Goal: Information Seeking & Learning: Learn about a topic

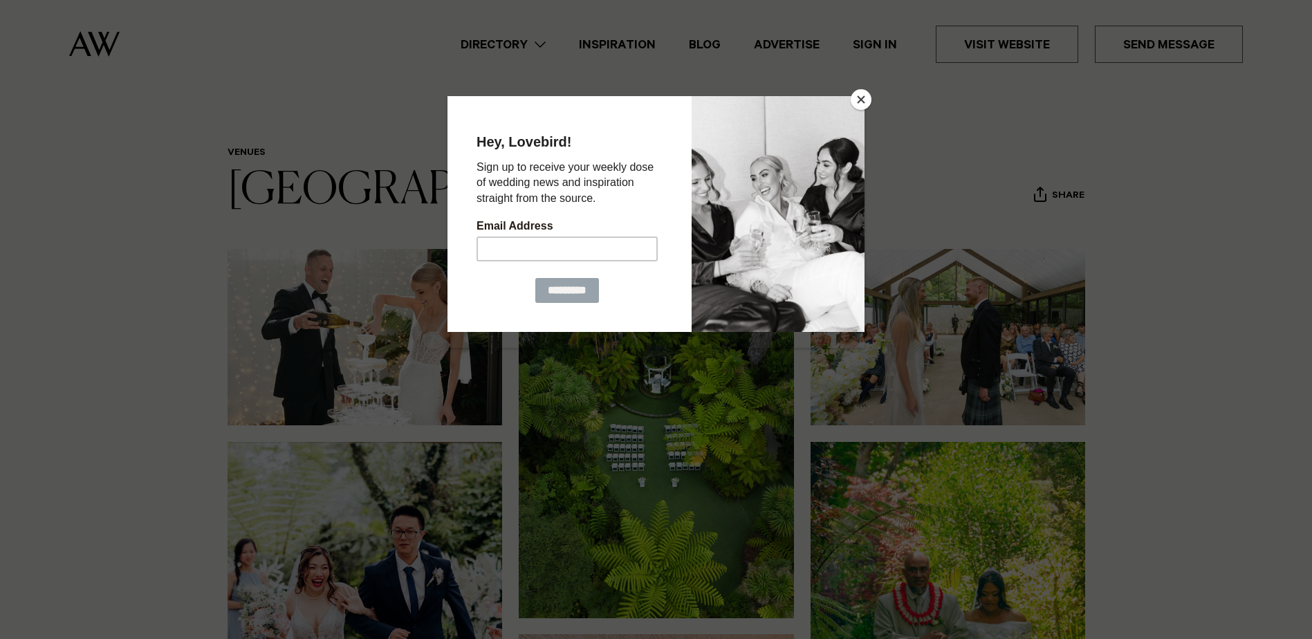
click at [864, 101] on button "Close" at bounding box center [861, 99] width 21 height 21
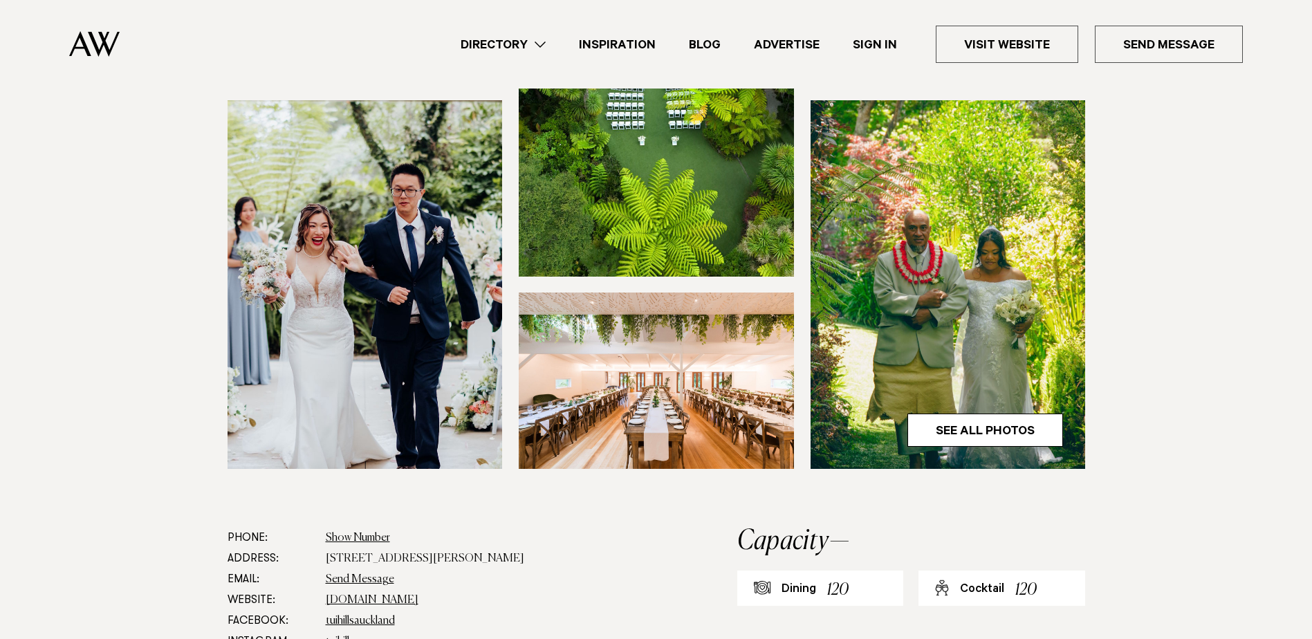
scroll to position [415, 0]
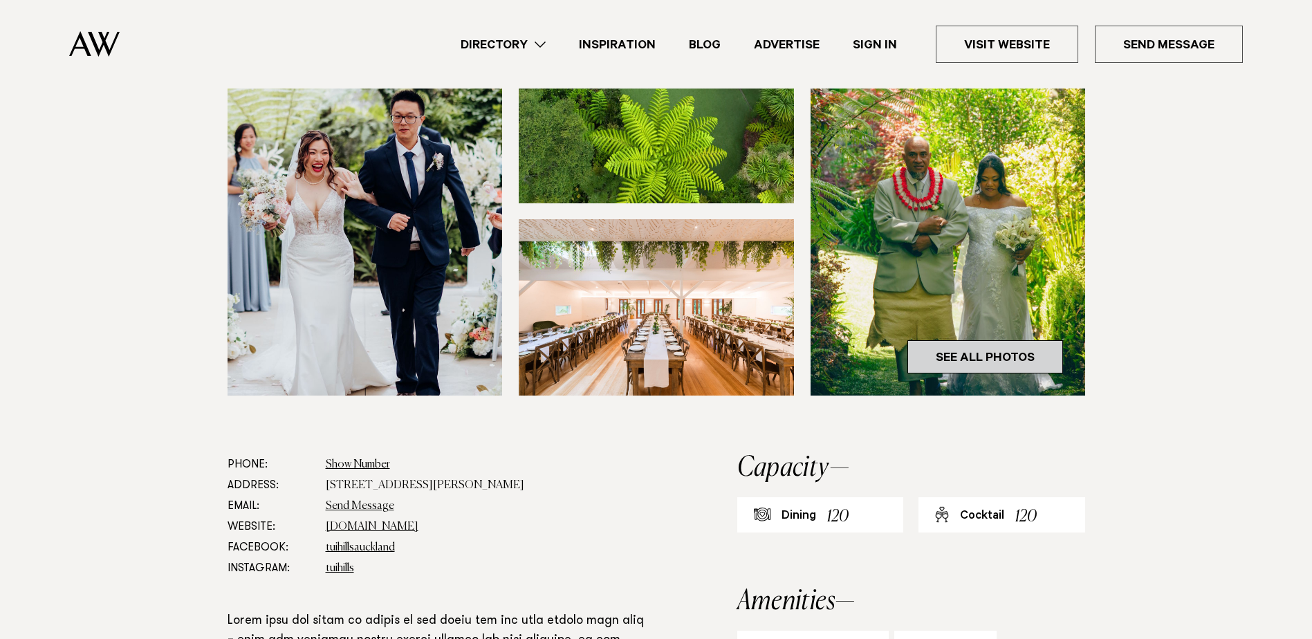
click at [967, 349] on link "See All Photos" at bounding box center [986, 356] width 156 height 33
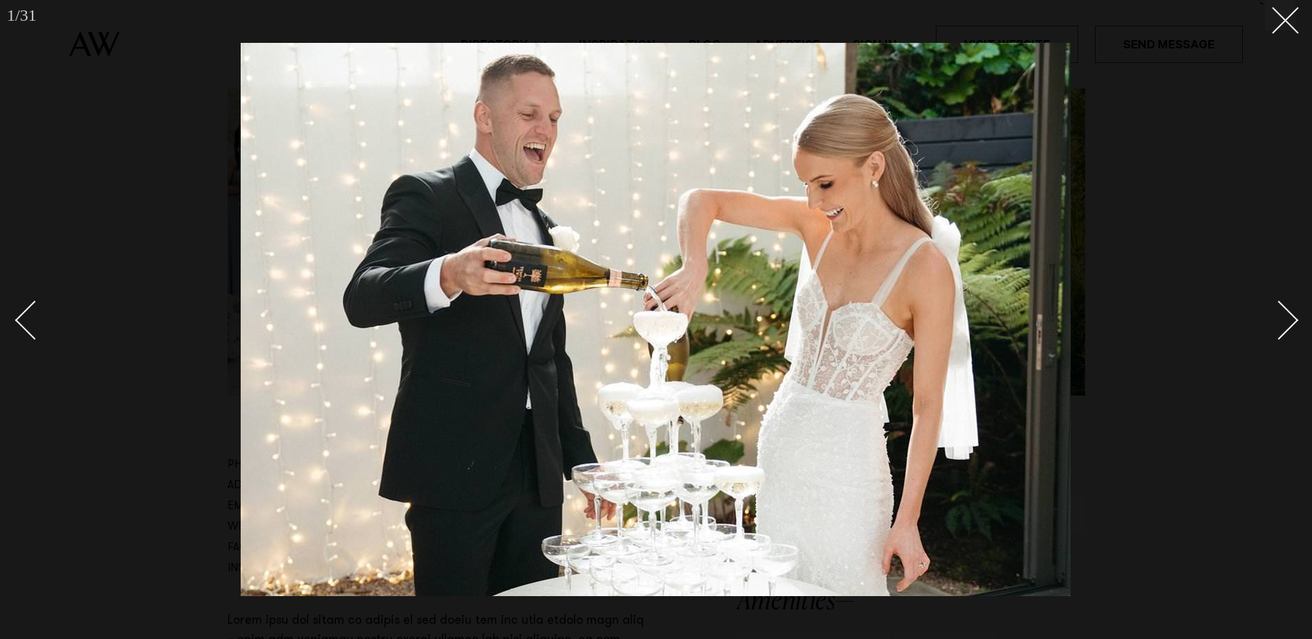
click at [1293, 327] on link at bounding box center [1271, 319] width 48 height 69
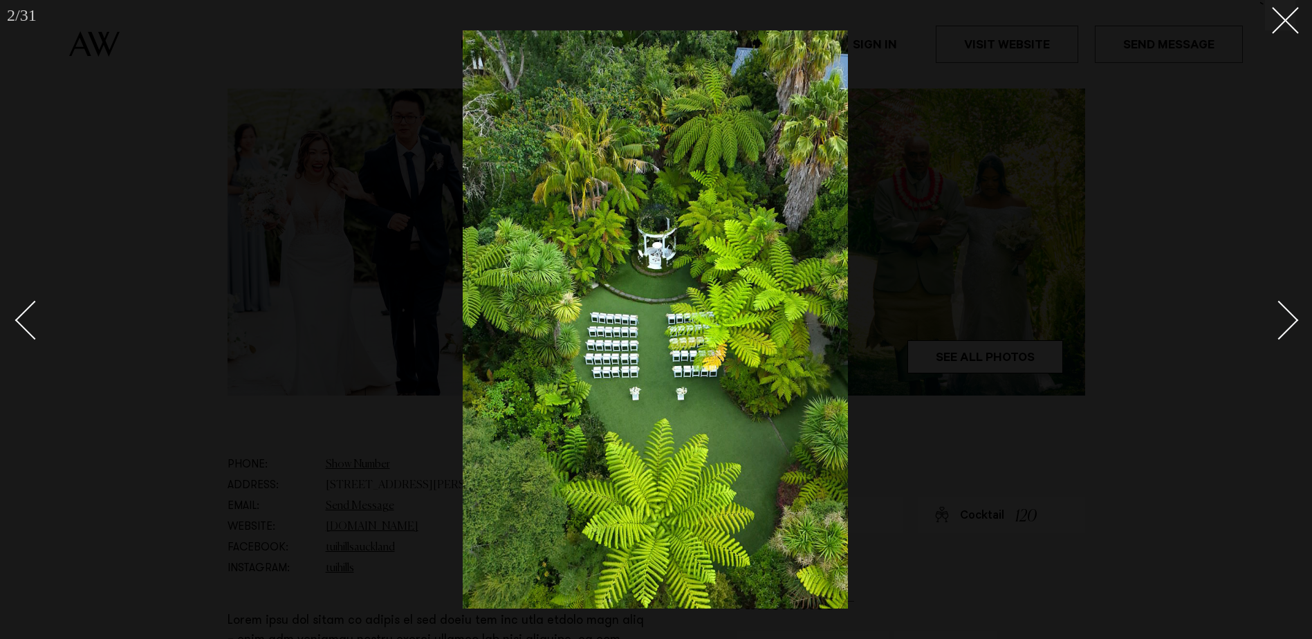
click at [1293, 327] on link at bounding box center [1271, 319] width 48 height 69
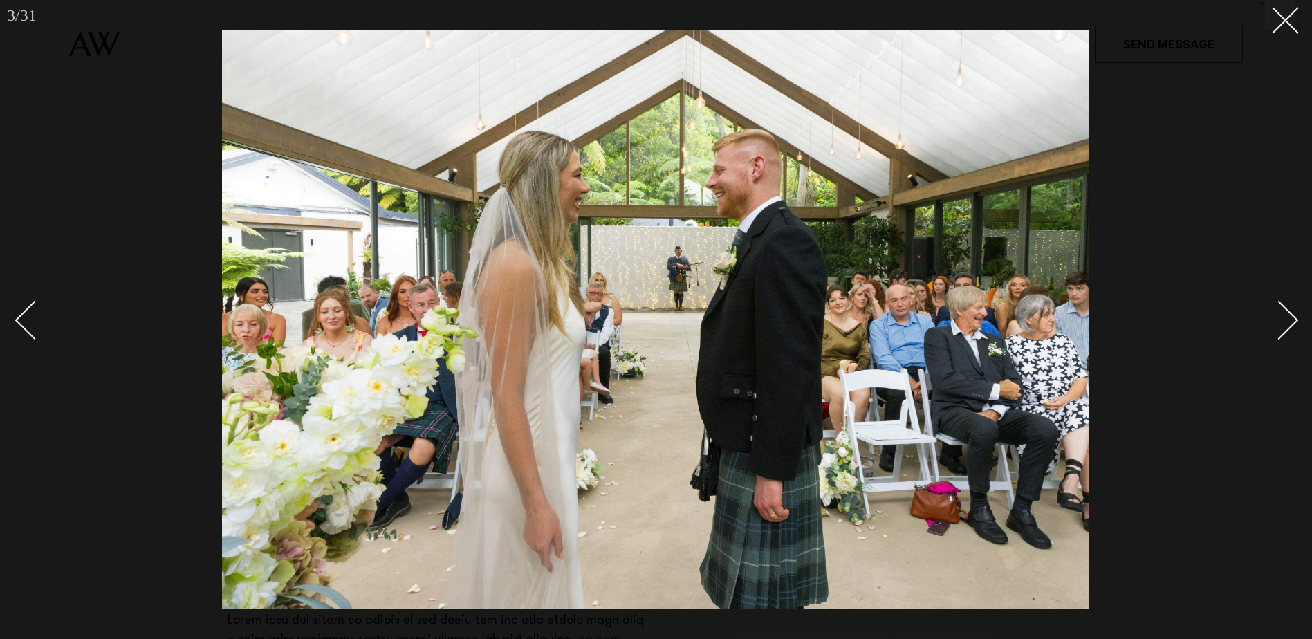
click at [1293, 327] on link at bounding box center [1271, 319] width 48 height 69
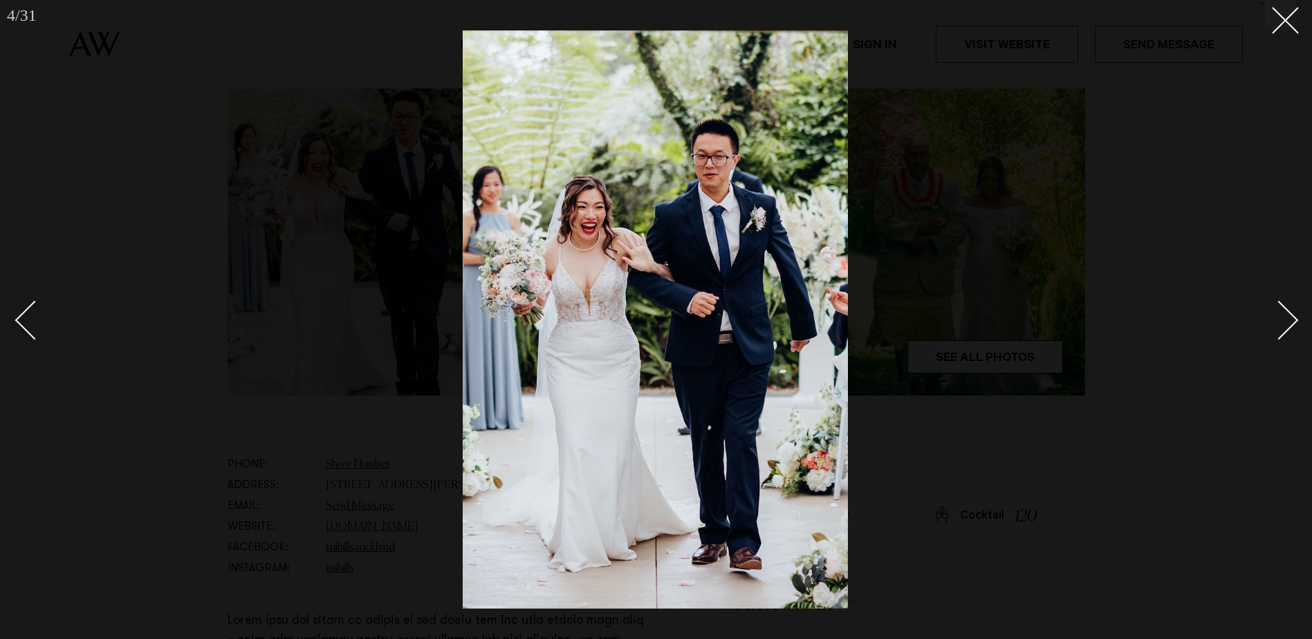
click at [1293, 327] on link at bounding box center [1271, 319] width 48 height 69
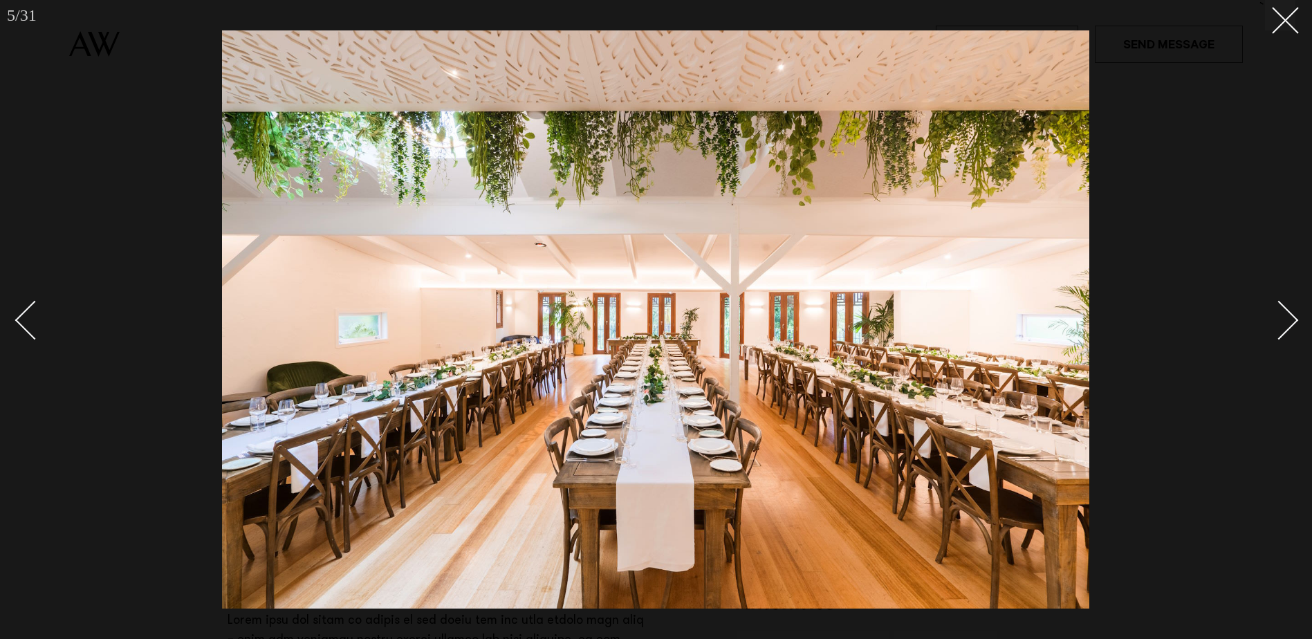
click at [1293, 327] on link at bounding box center [1271, 319] width 48 height 69
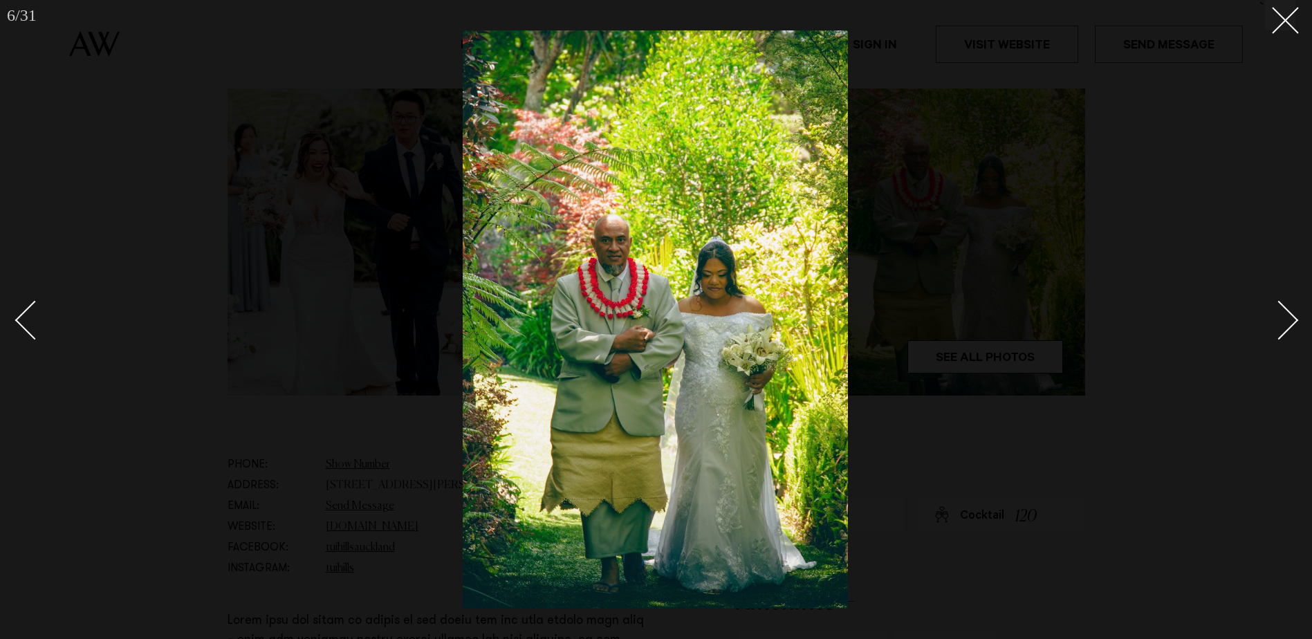
click at [1293, 327] on link at bounding box center [1271, 319] width 48 height 69
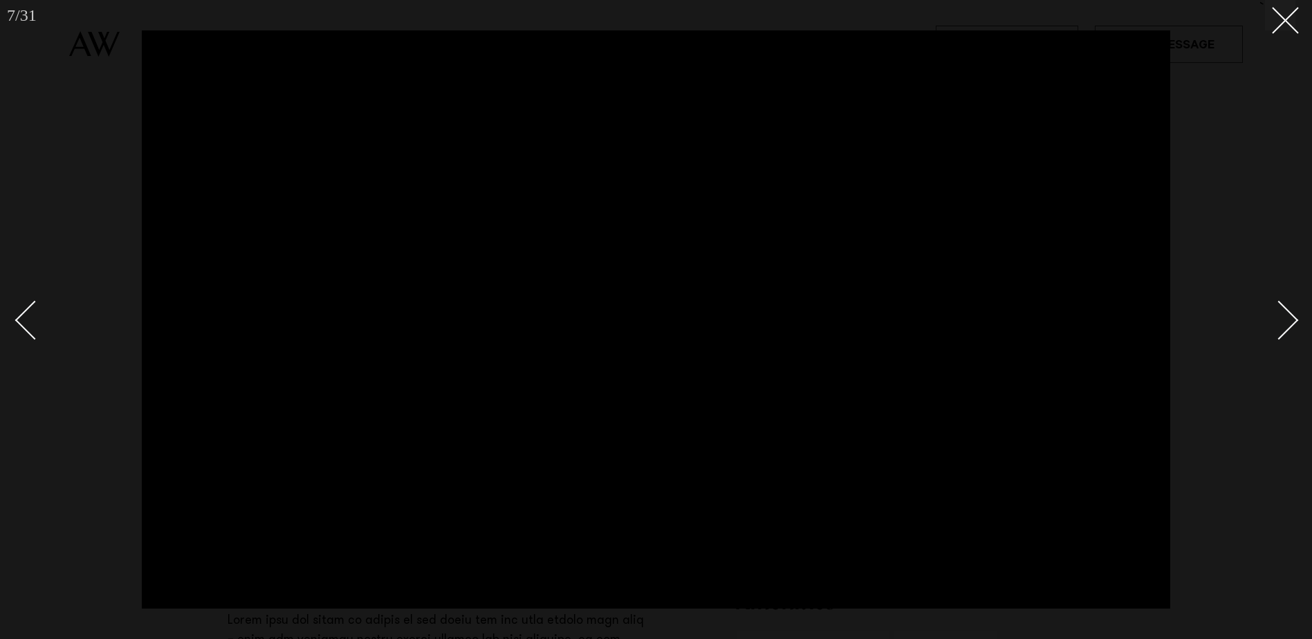
click at [1293, 319] on div "Next slide" at bounding box center [1279, 320] width 39 height 39
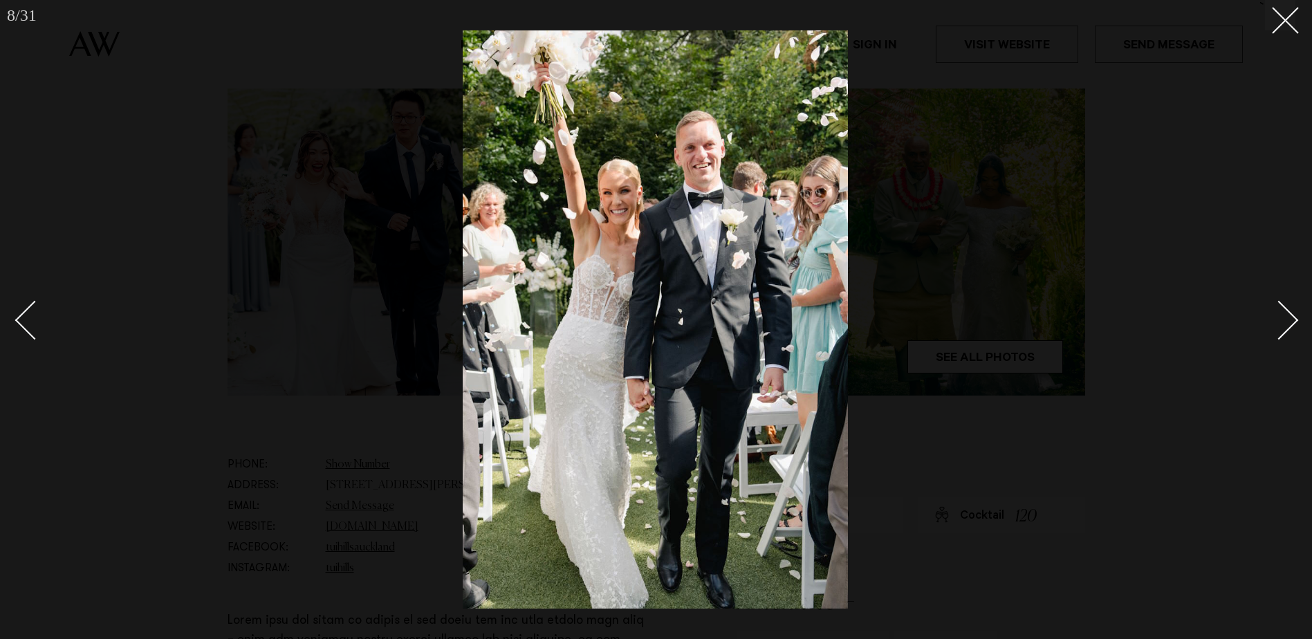
click at [1293, 319] on div "Next slide" at bounding box center [1279, 320] width 39 height 39
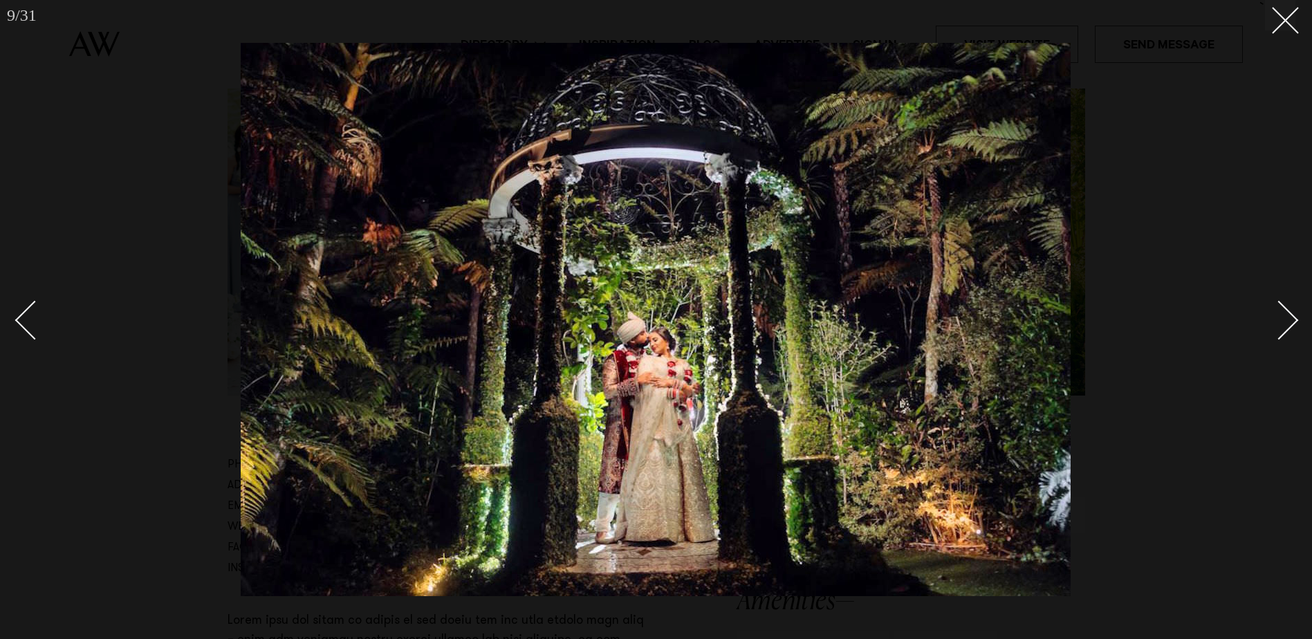
click at [1293, 319] on div "Next slide" at bounding box center [1279, 320] width 39 height 39
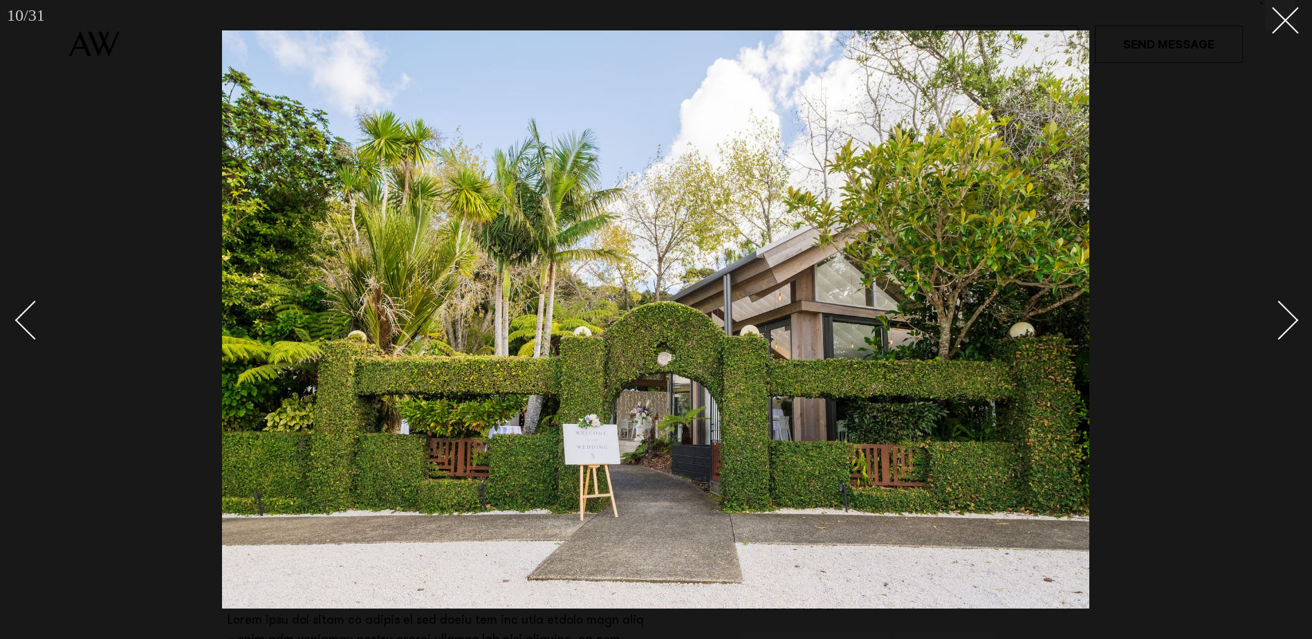
click at [1293, 319] on div "Next slide" at bounding box center [1279, 320] width 39 height 39
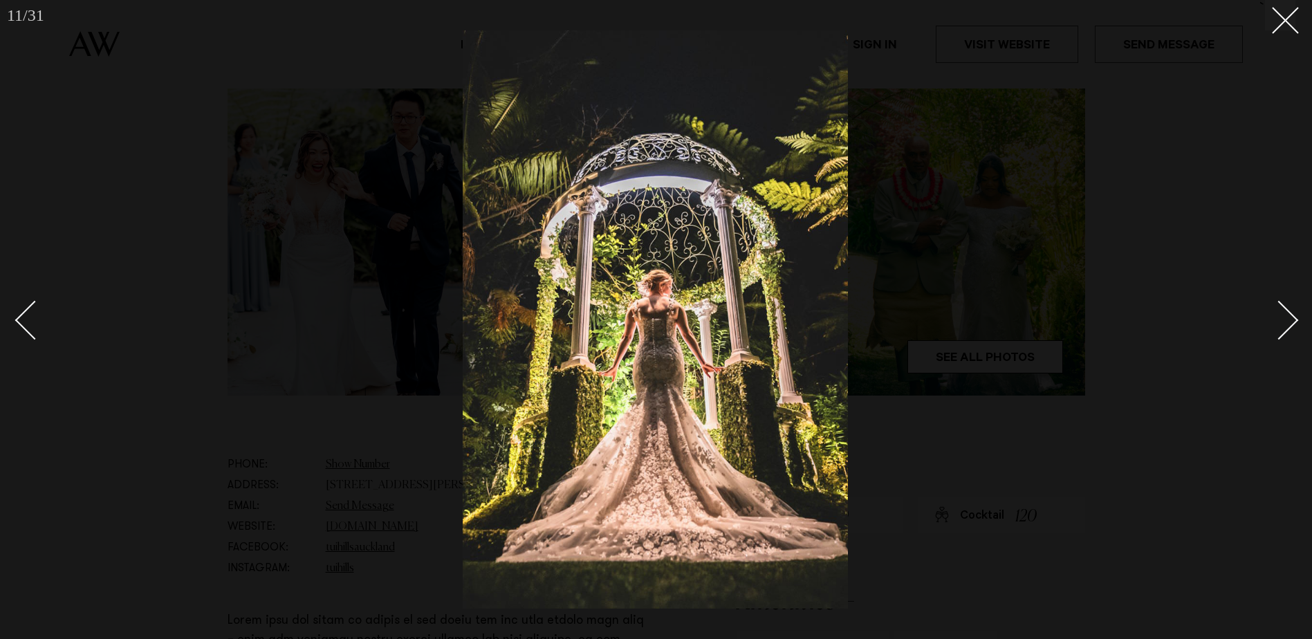
click at [1293, 319] on div "Next slide" at bounding box center [1279, 320] width 39 height 39
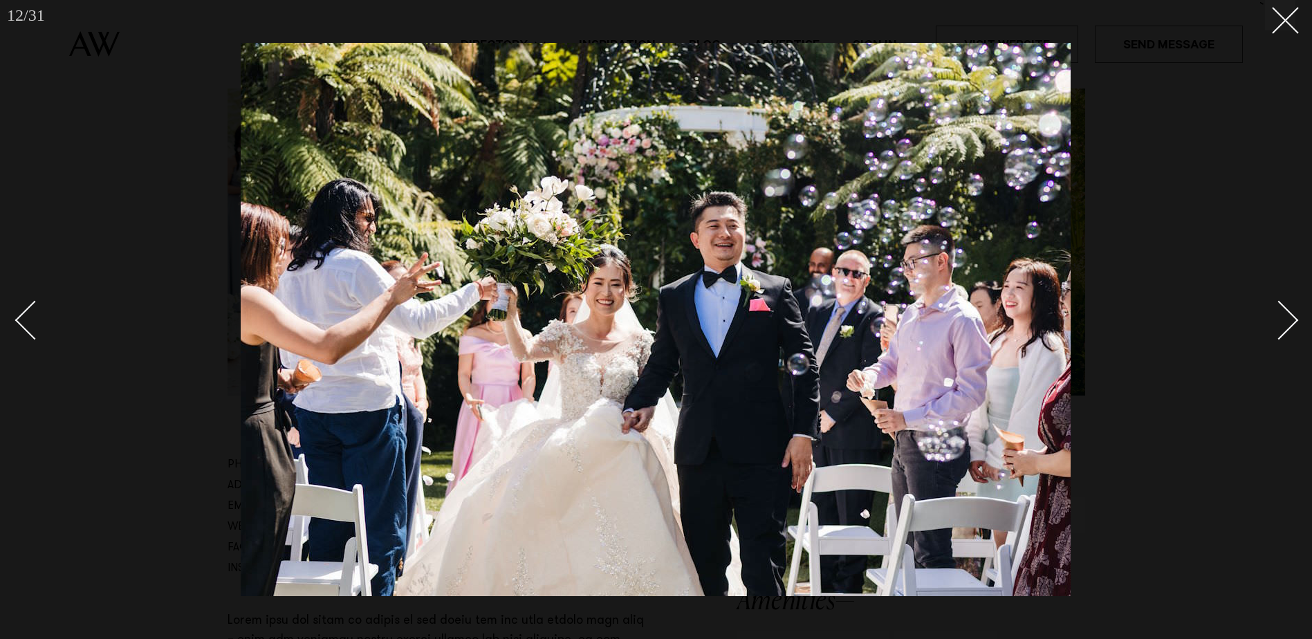
click at [1293, 319] on div "Next slide" at bounding box center [1279, 320] width 39 height 39
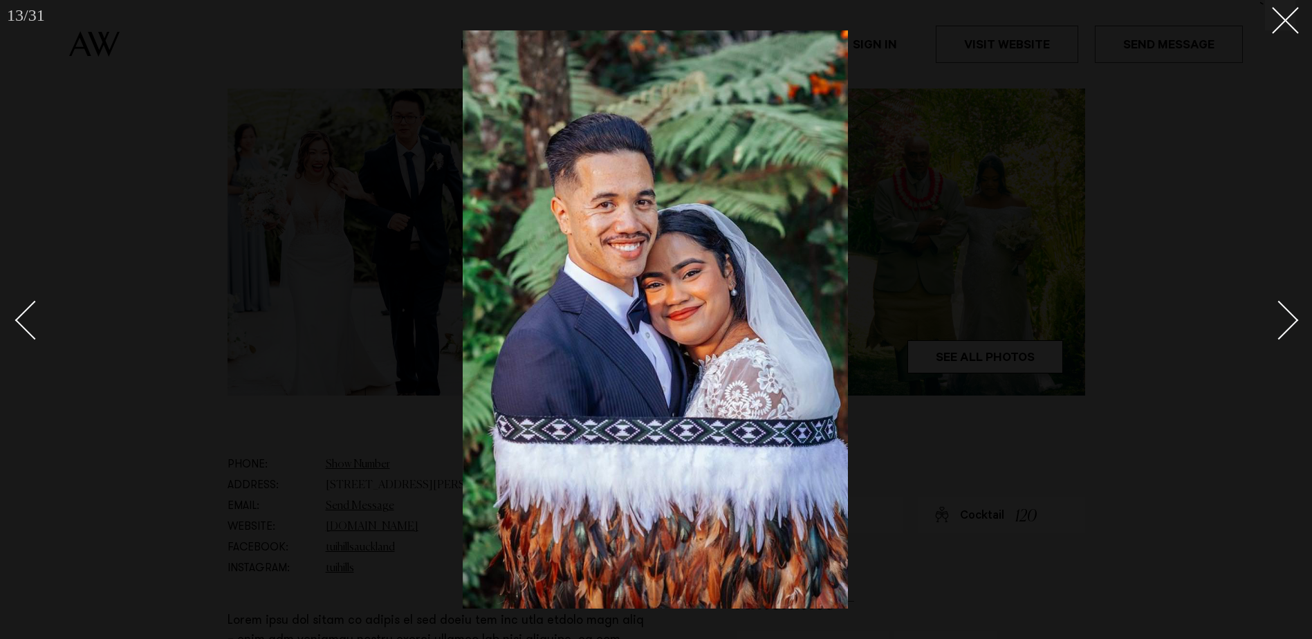
click at [1293, 319] on div "Next slide" at bounding box center [1279, 320] width 39 height 39
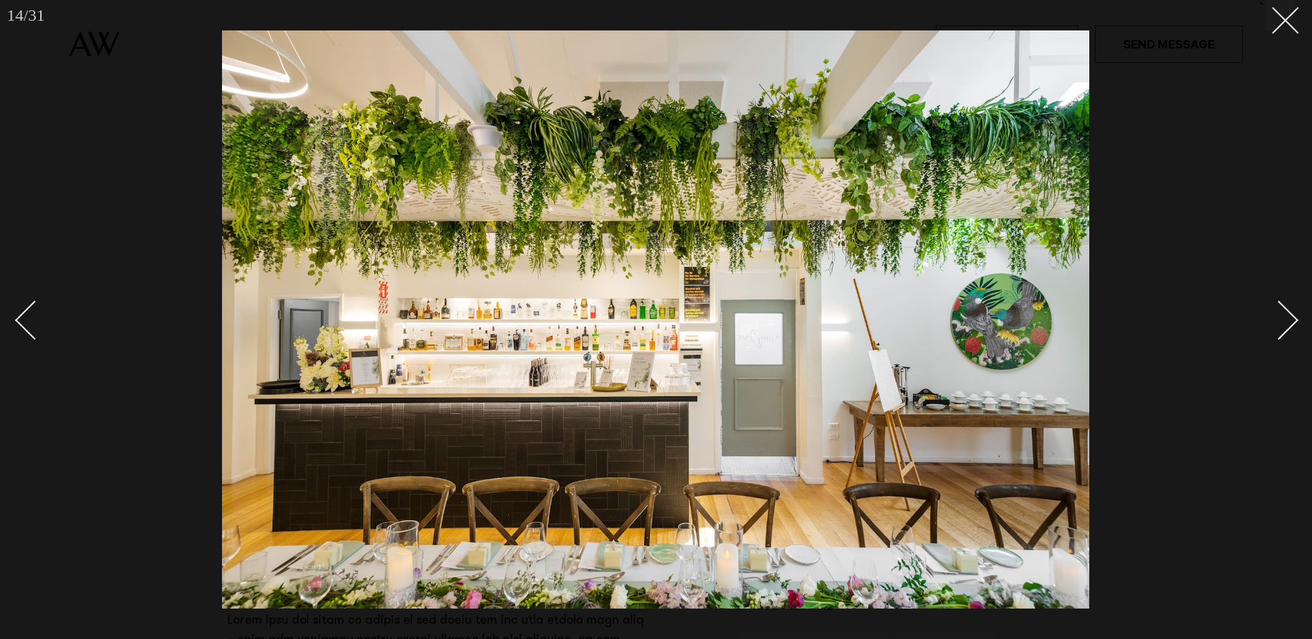
click at [1293, 319] on div "Next slide" at bounding box center [1279, 320] width 39 height 39
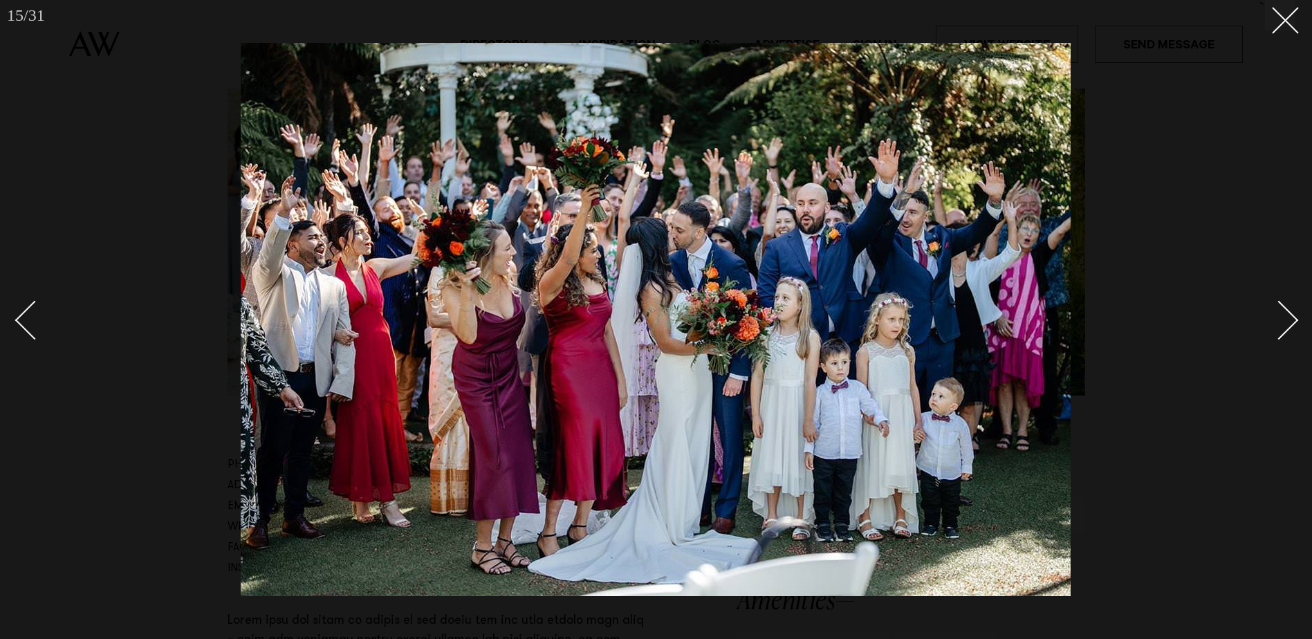
click at [1293, 319] on div "Next slide" at bounding box center [1279, 320] width 39 height 39
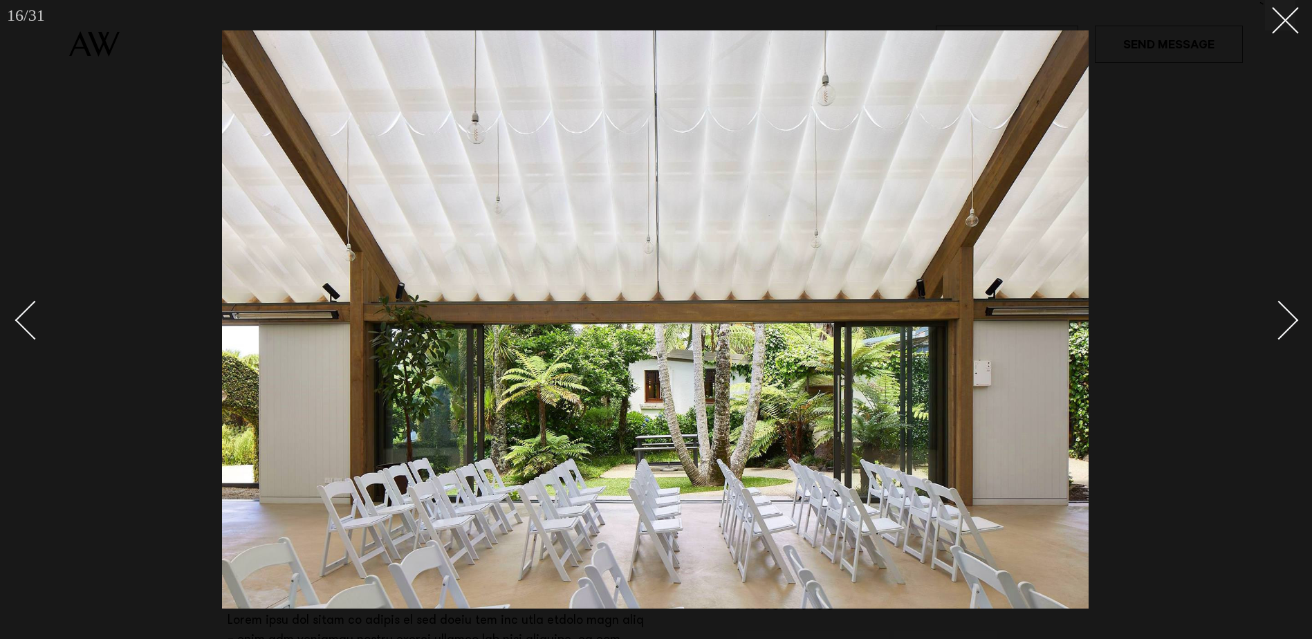
click at [1293, 319] on div "Next slide" at bounding box center [1279, 320] width 39 height 39
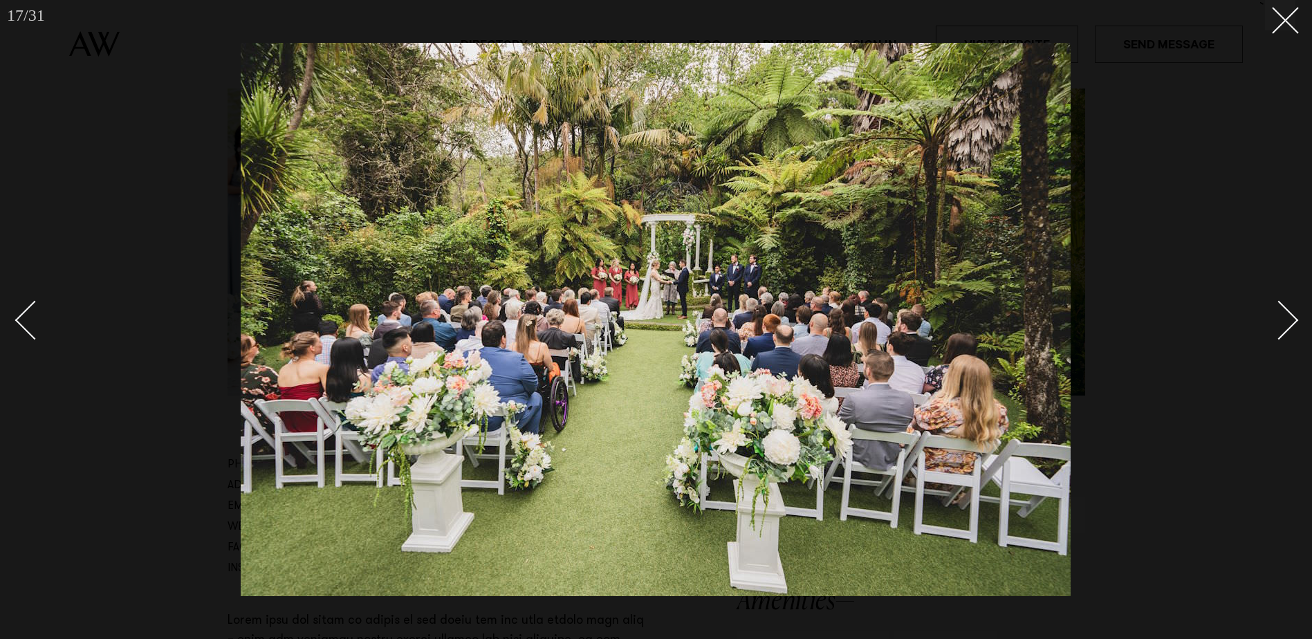
click at [1293, 319] on div "Next slide" at bounding box center [1279, 320] width 39 height 39
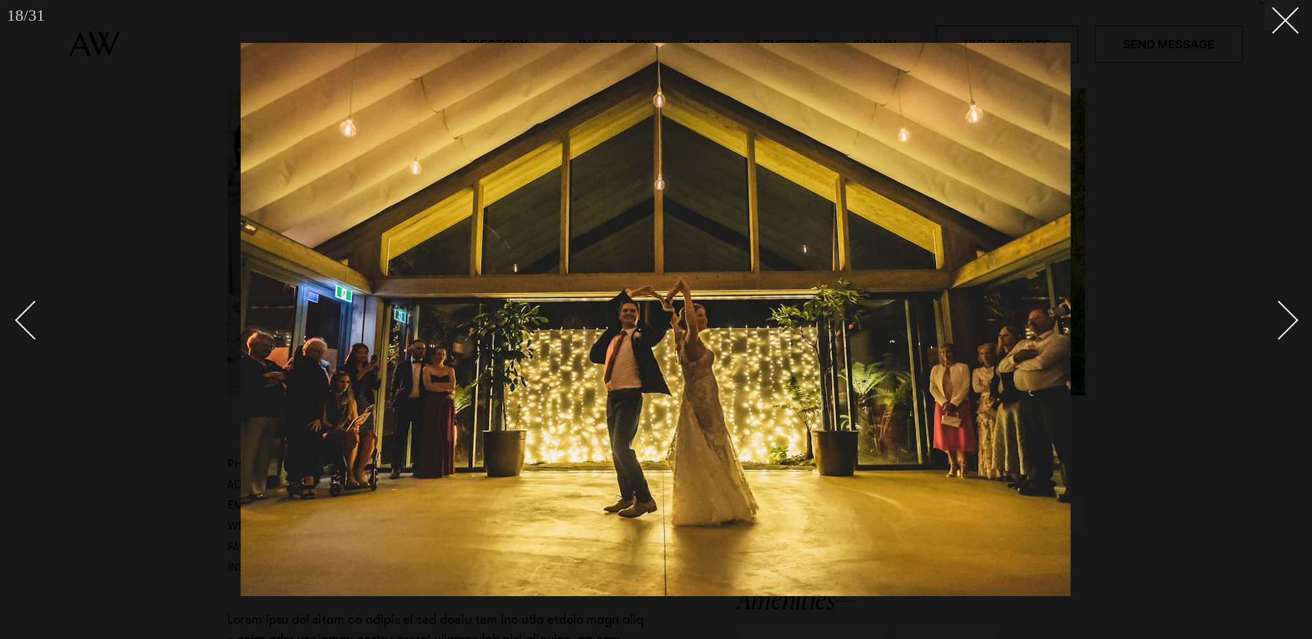
click at [1293, 319] on div "Next slide" at bounding box center [1279, 320] width 39 height 39
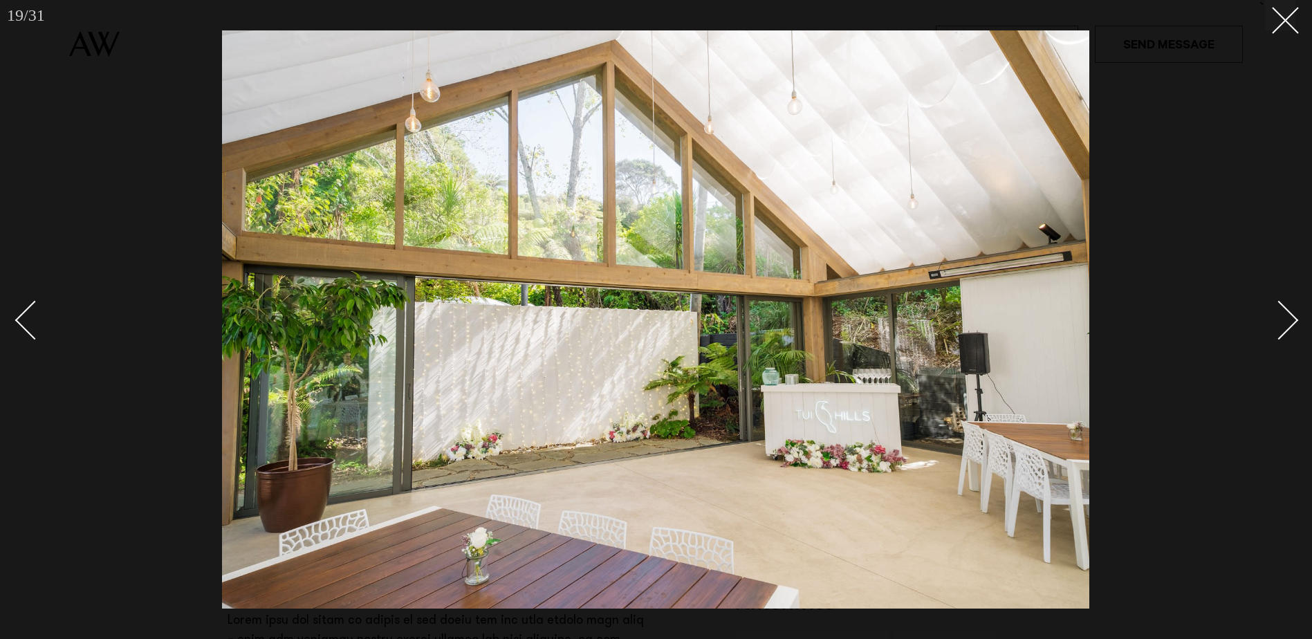
click at [1293, 319] on div "Next slide" at bounding box center [1279, 320] width 39 height 39
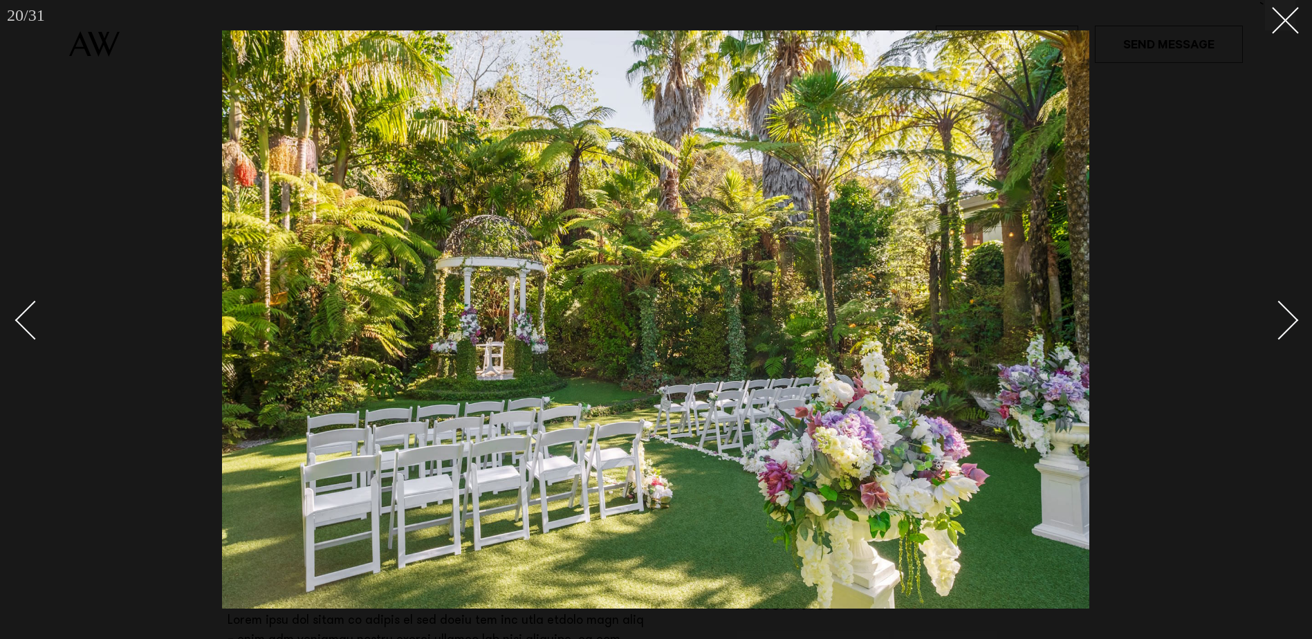
click at [1293, 319] on div "Next slide" at bounding box center [1279, 320] width 39 height 39
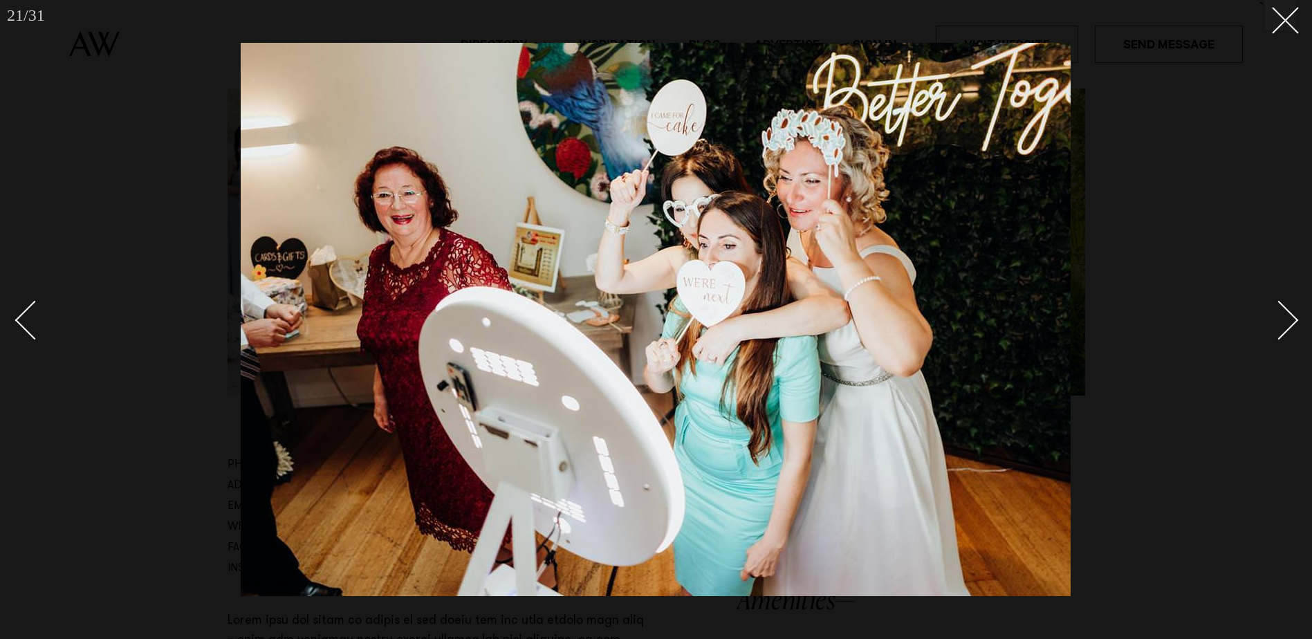
click at [1293, 319] on div "Next slide" at bounding box center [1279, 320] width 39 height 39
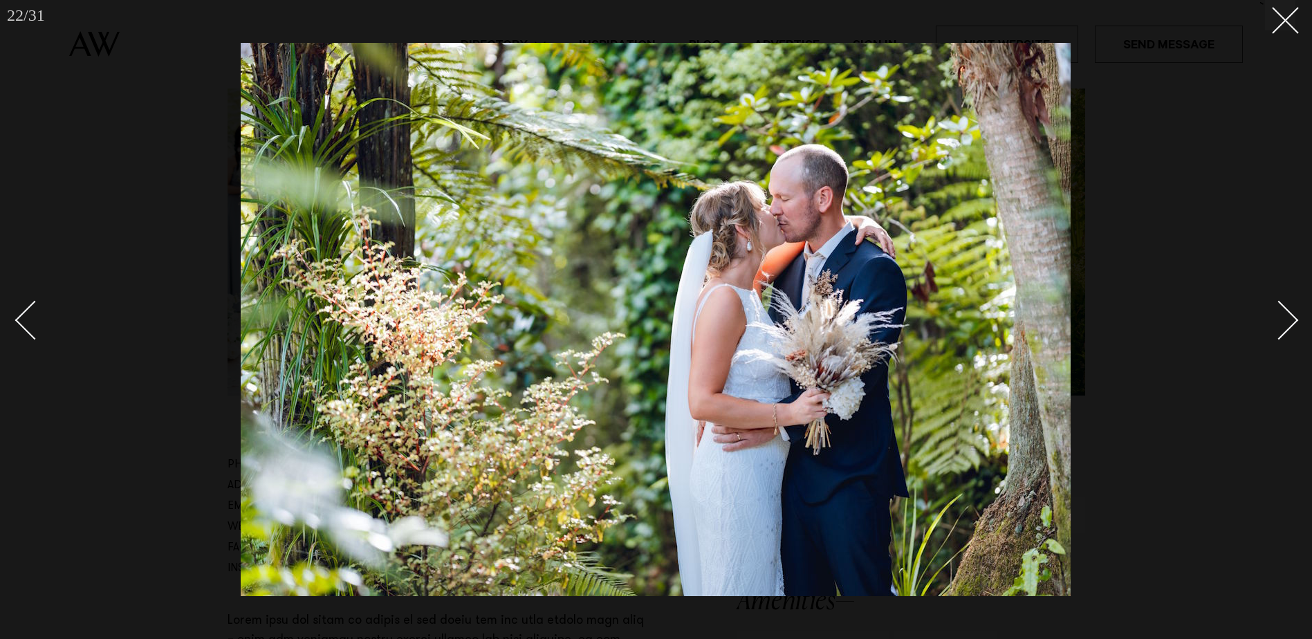
click at [1293, 319] on div "Next slide" at bounding box center [1279, 320] width 39 height 39
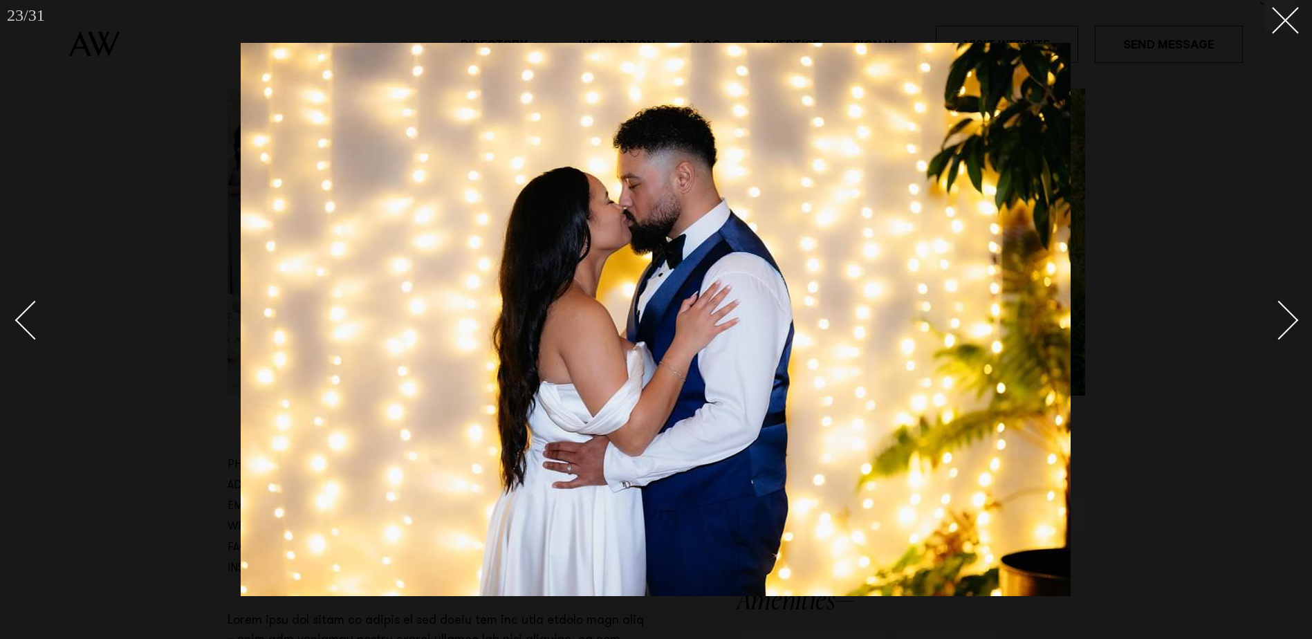
click at [1293, 319] on div "Next slide" at bounding box center [1279, 320] width 39 height 39
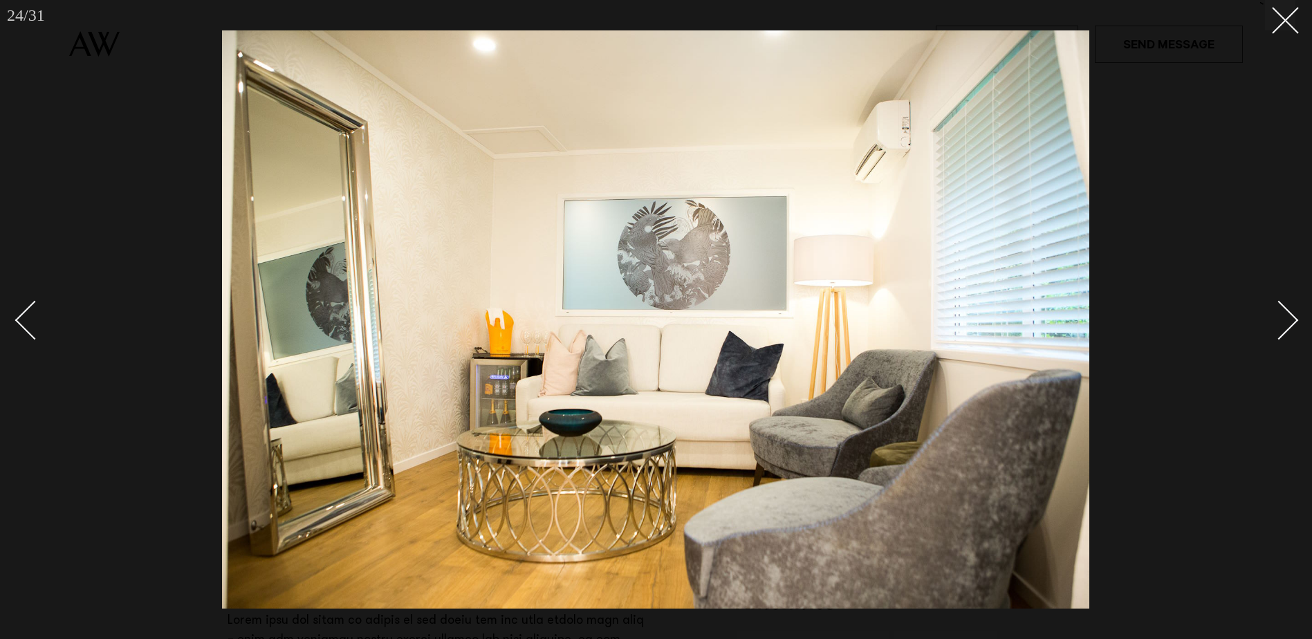
click at [1292, 328] on link at bounding box center [1271, 319] width 48 height 69
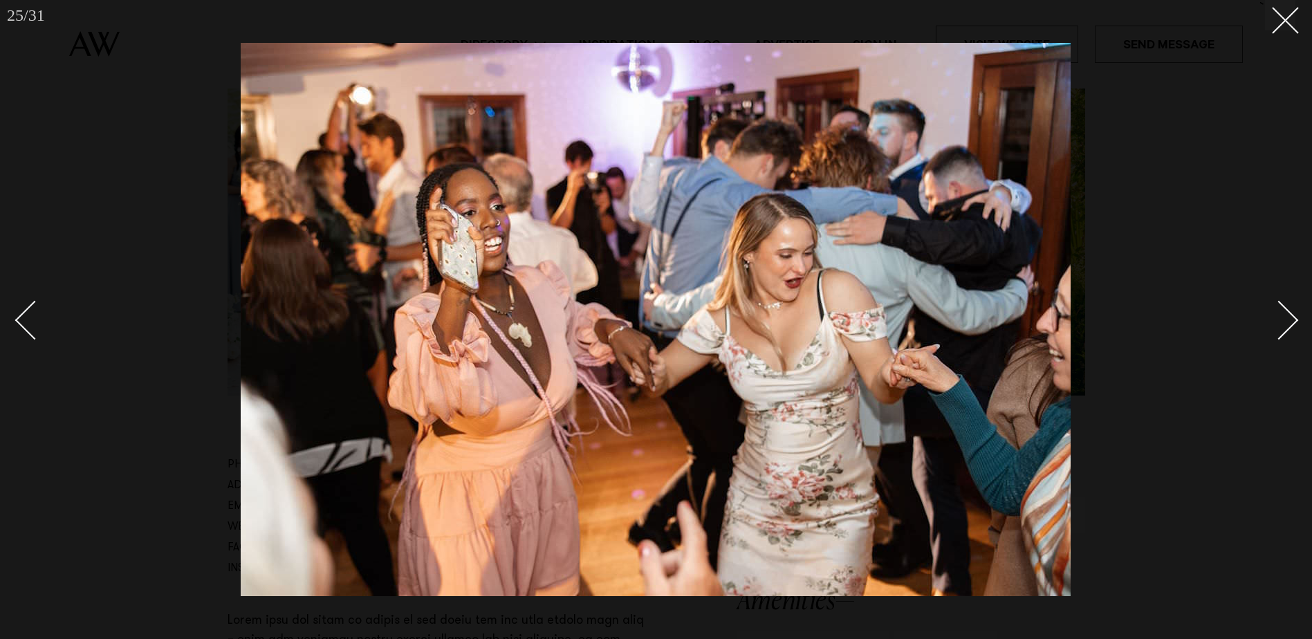
click at [1292, 328] on link at bounding box center [1271, 319] width 48 height 69
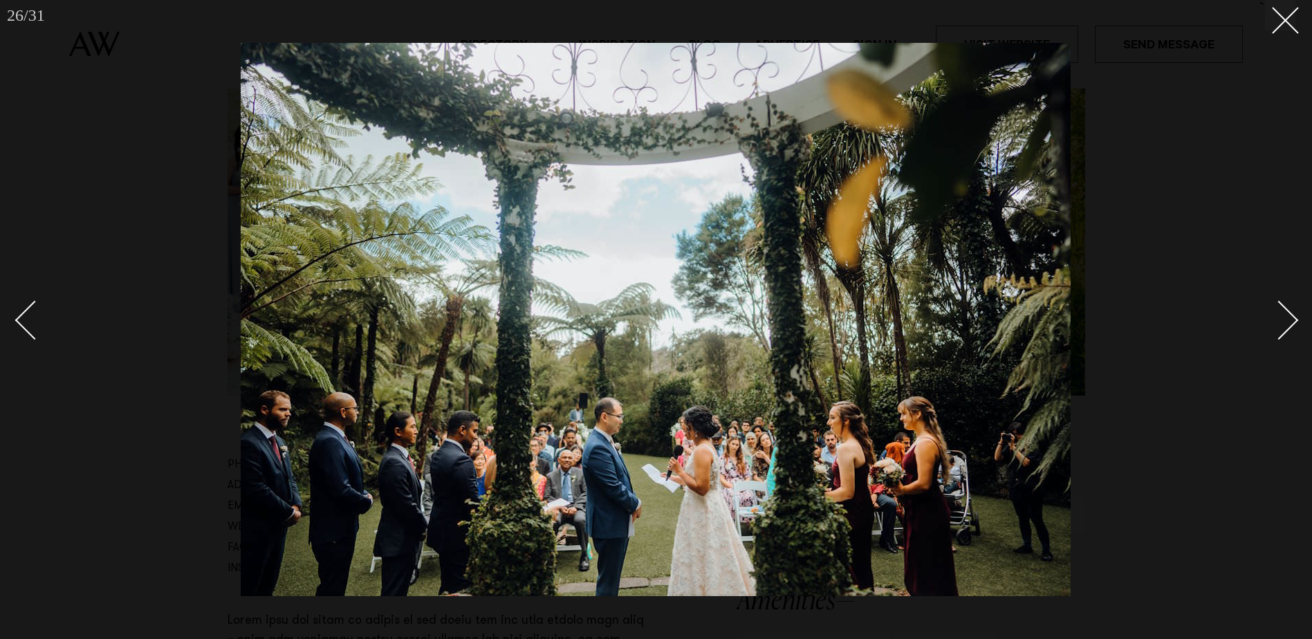
click at [1292, 328] on link at bounding box center [1271, 319] width 48 height 69
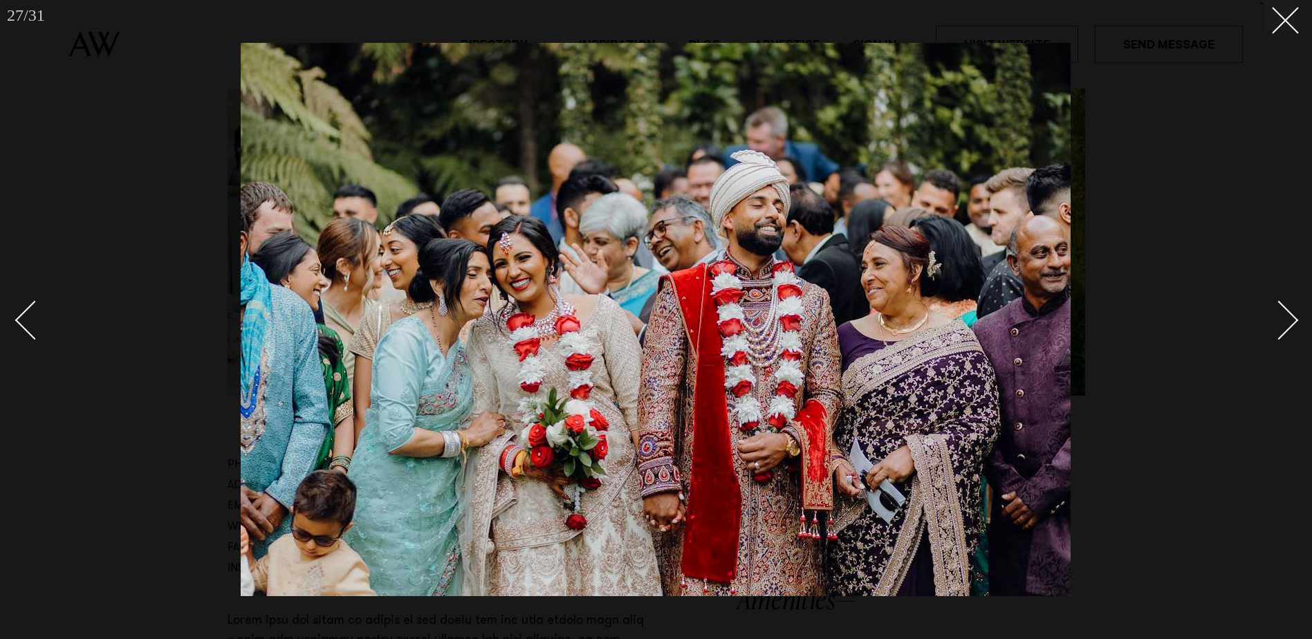
click at [1292, 328] on link at bounding box center [1271, 319] width 48 height 69
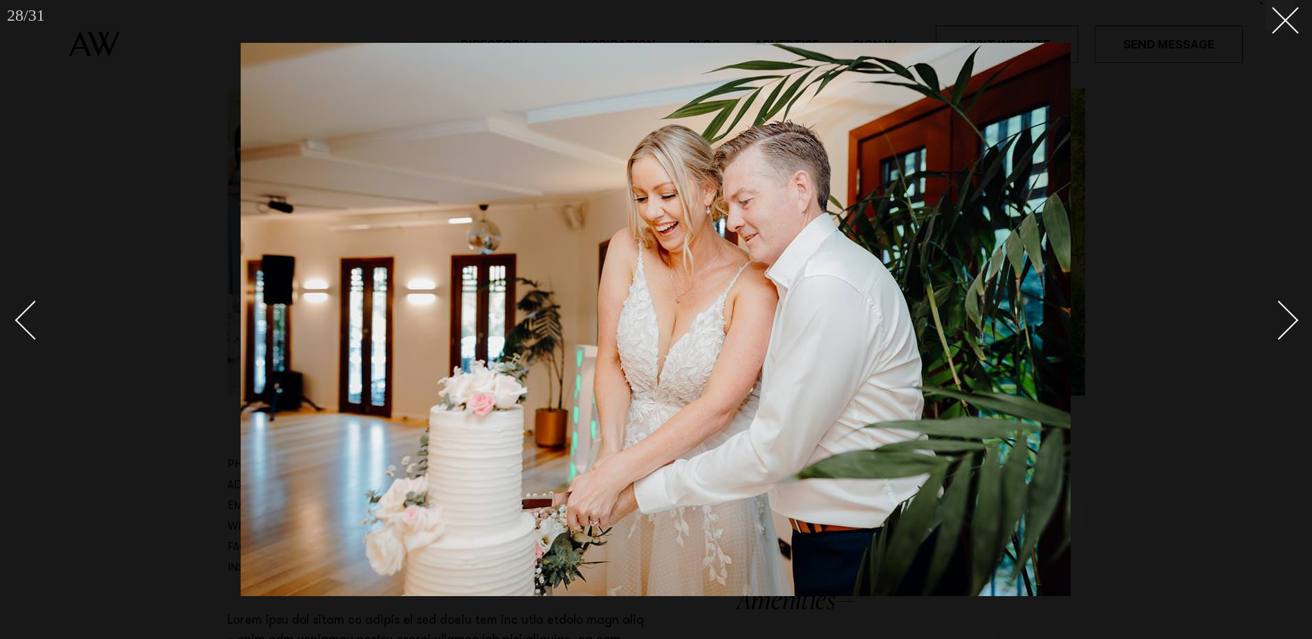
click at [1288, 311] on div "Next slide" at bounding box center [1279, 320] width 39 height 39
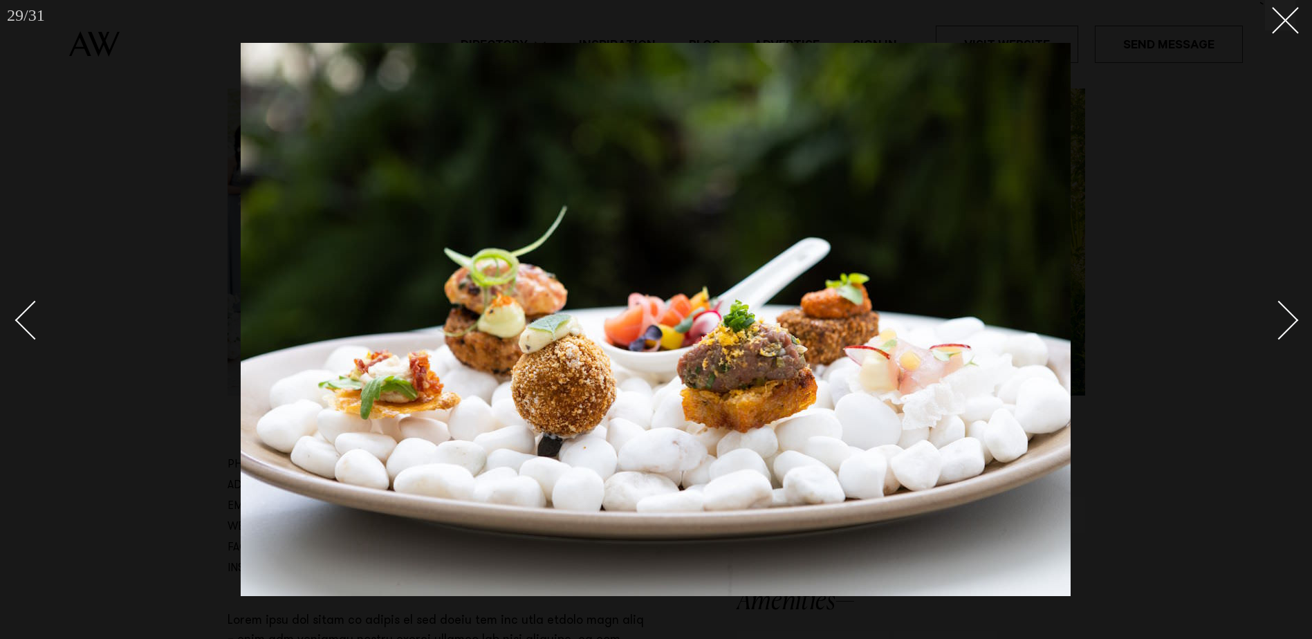
click at [1288, 311] on div "Next slide" at bounding box center [1279, 320] width 39 height 39
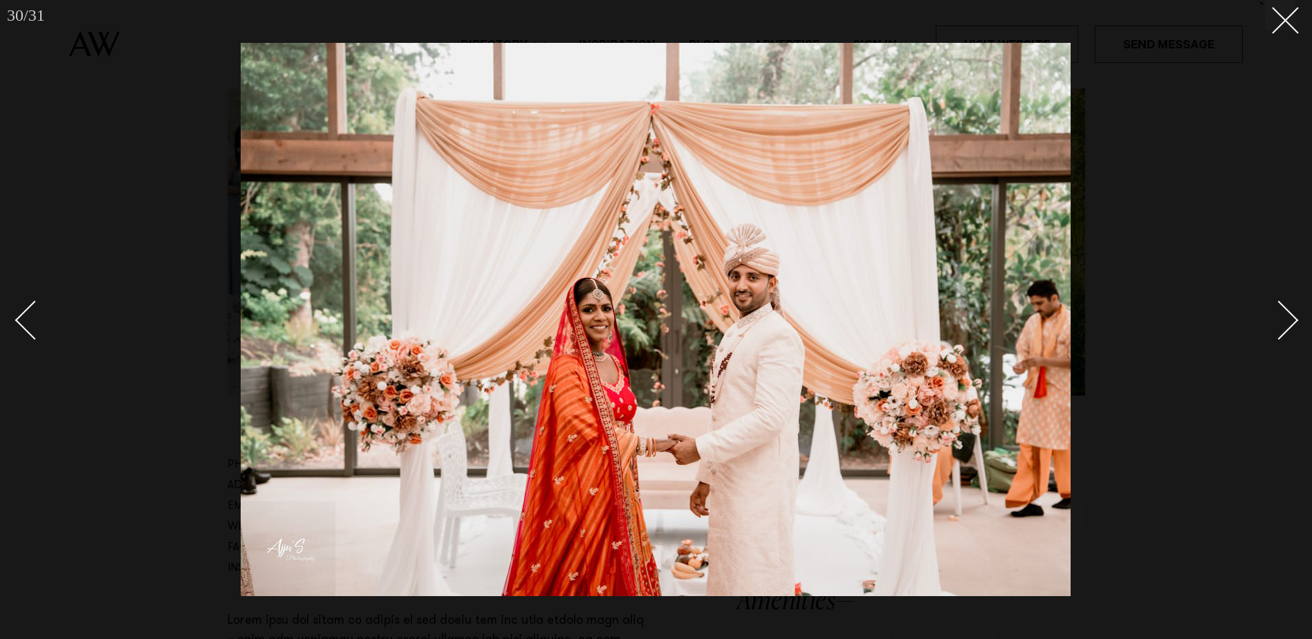
click at [1288, 311] on div "Next slide" at bounding box center [1279, 320] width 39 height 39
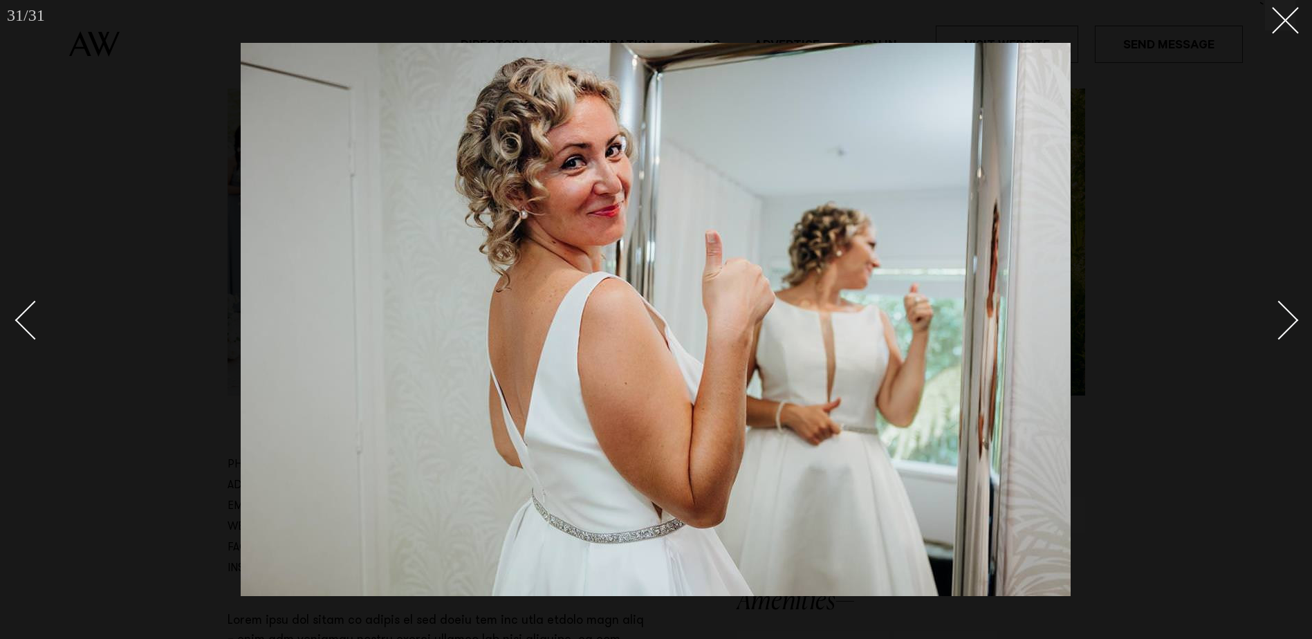
click at [1295, 320] on div "Next slide" at bounding box center [1279, 320] width 39 height 39
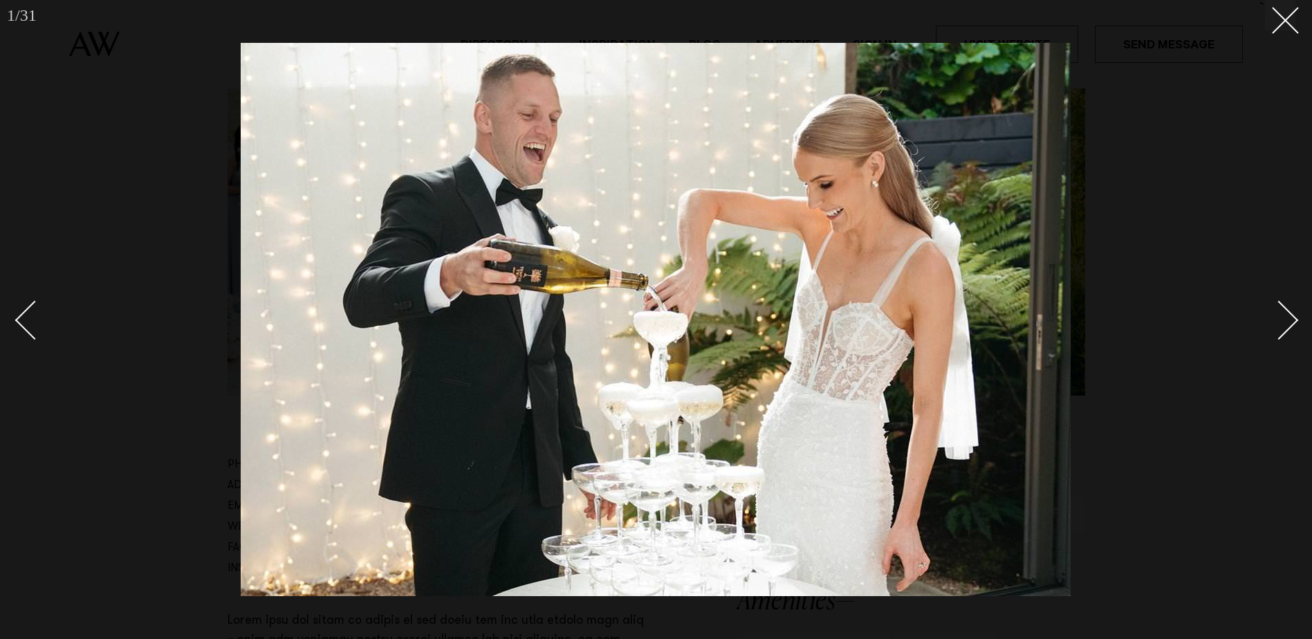
click at [1295, 320] on div "Next slide" at bounding box center [1279, 320] width 39 height 39
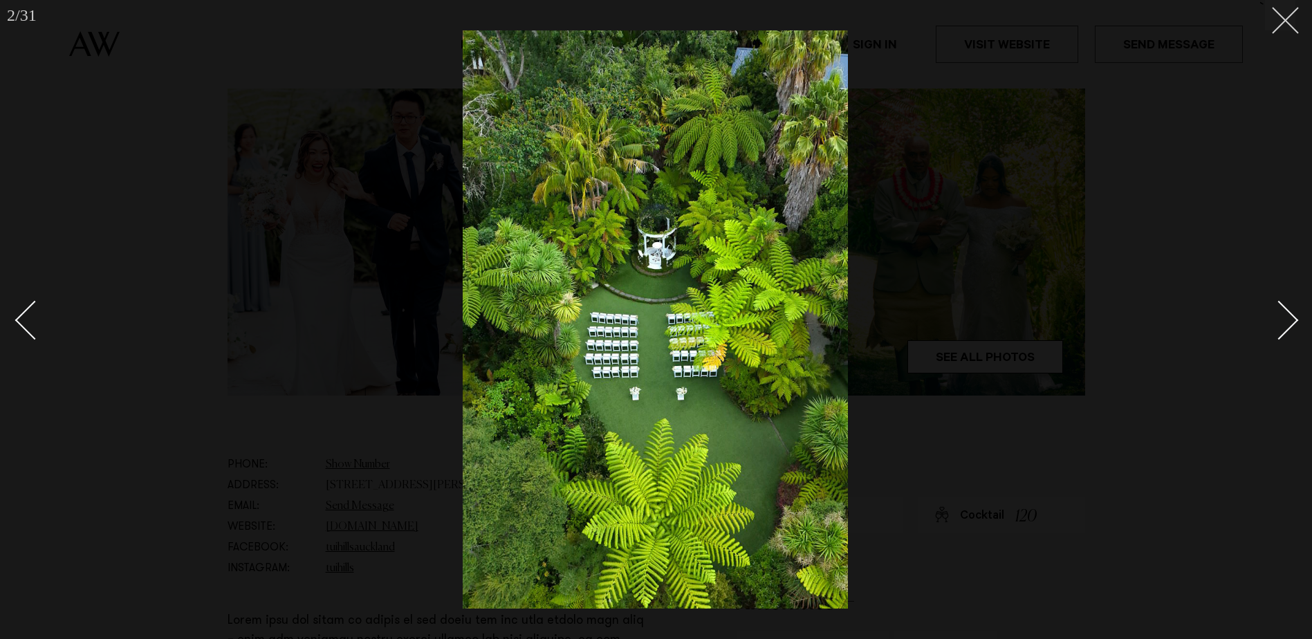
click at [1288, 18] on line at bounding box center [1286, 21] width 26 height 26
